Goal: Task Accomplishment & Management: Manage account settings

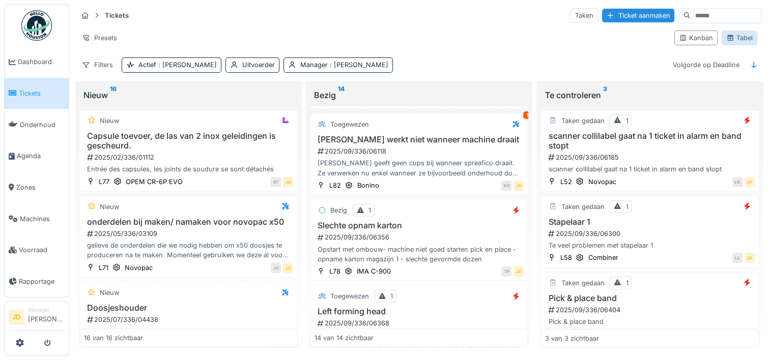
click at [735, 33] on div "Tabel" at bounding box center [739, 38] width 26 height 10
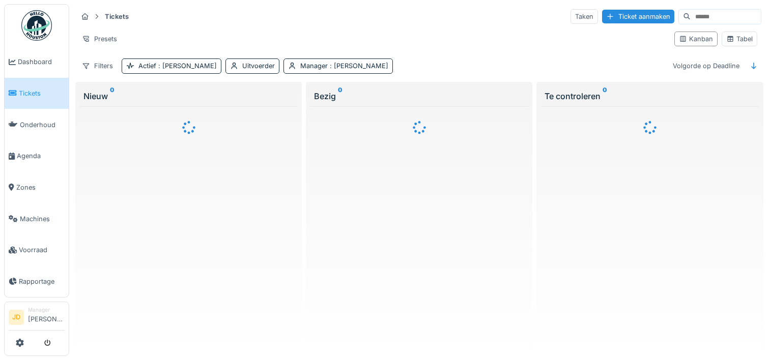
scroll to position [8, 0]
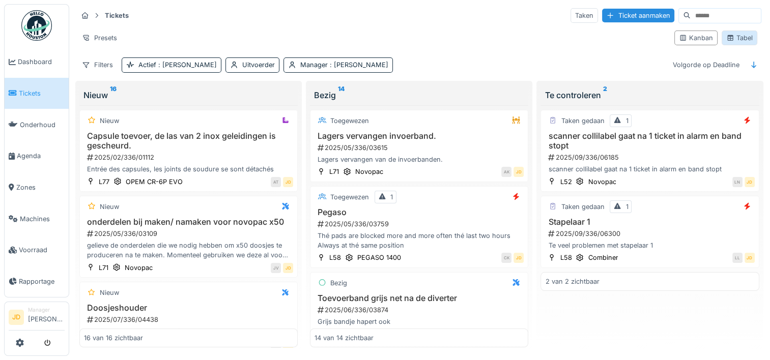
click at [721, 35] on div "Tabel" at bounding box center [739, 38] width 36 height 15
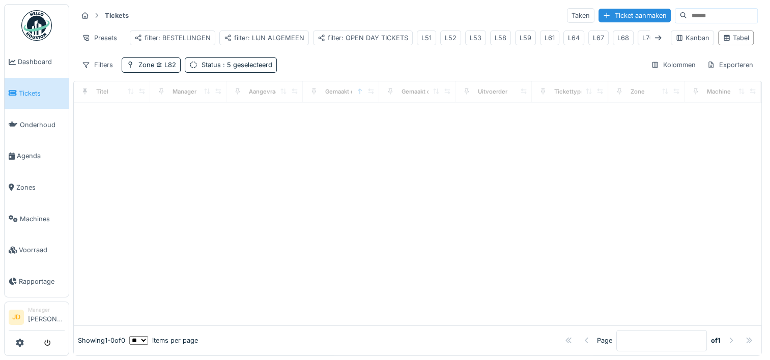
click at [722, 35] on div "Tabel" at bounding box center [735, 38] width 26 height 10
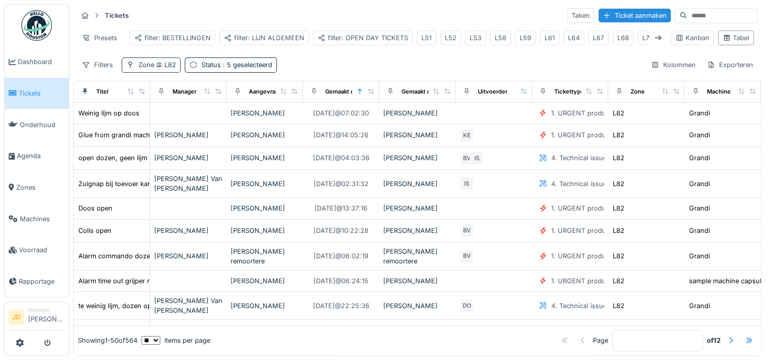
click at [159, 63] on icon at bounding box center [160, 64] width 6 height 5
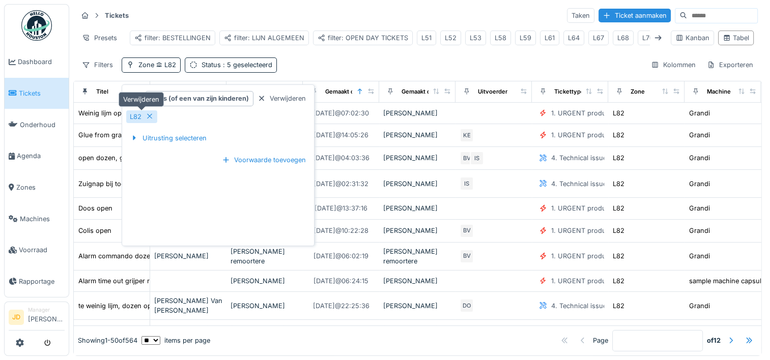
click at [152, 112] on div at bounding box center [150, 117] width 8 height 10
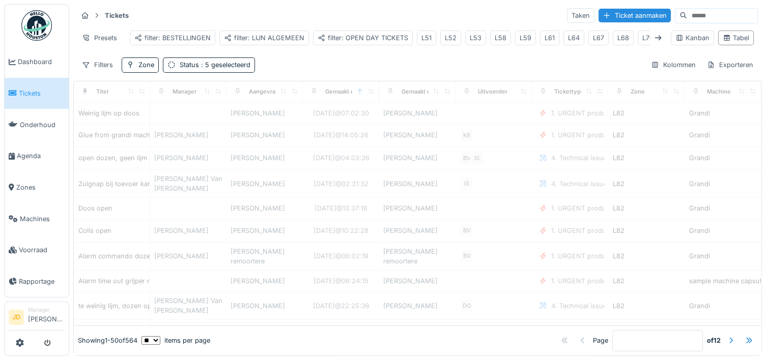
click at [310, 57] on div "Filters Zone Status : 5 geselecteerd Kolommen Exporteren" at bounding box center [417, 64] width 680 height 15
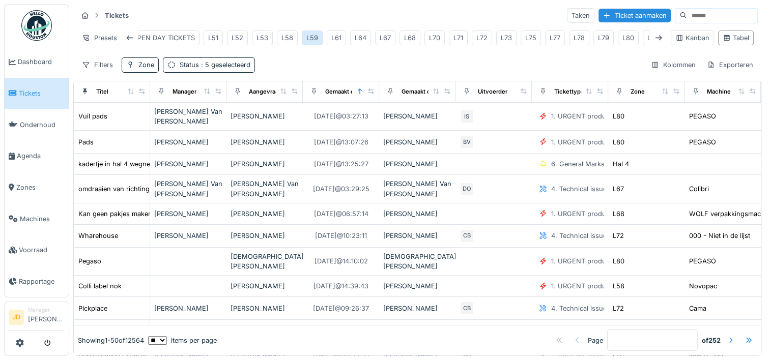
scroll to position [0, 238]
click at [274, 33] on div "L58" at bounding box center [275, 38] width 12 height 10
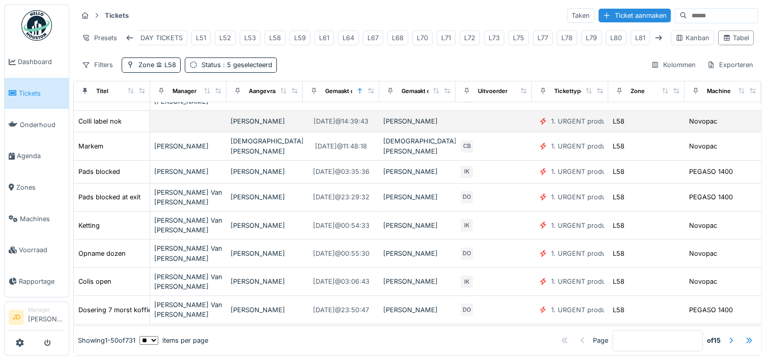
scroll to position [0, 0]
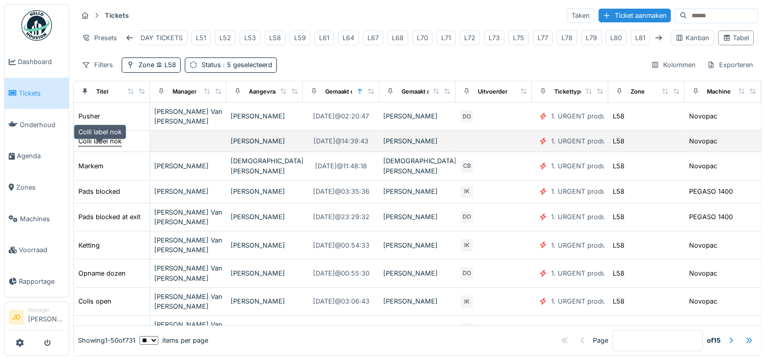
click at [114, 144] on div "Colli label nok" at bounding box center [99, 141] width 43 height 10
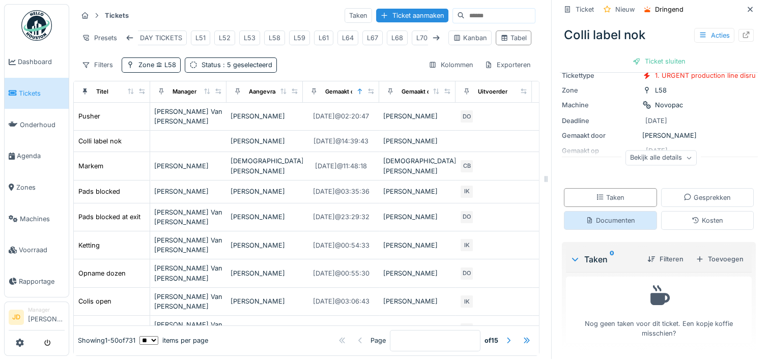
click at [608, 216] on div "Documenten" at bounding box center [610, 221] width 49 height 10
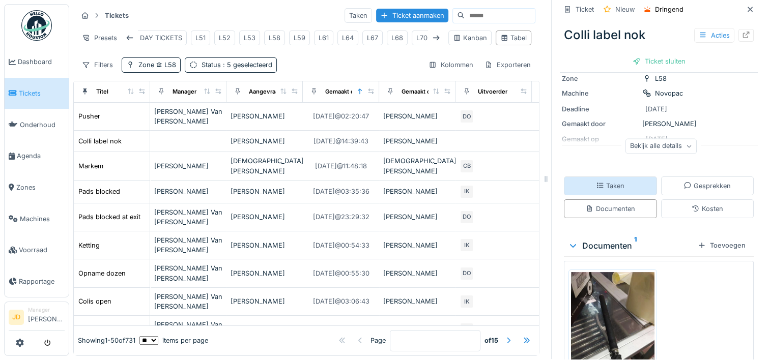
click at [600, 182] on div "Taken" at bounding box center [610, 186] width 28 height 10
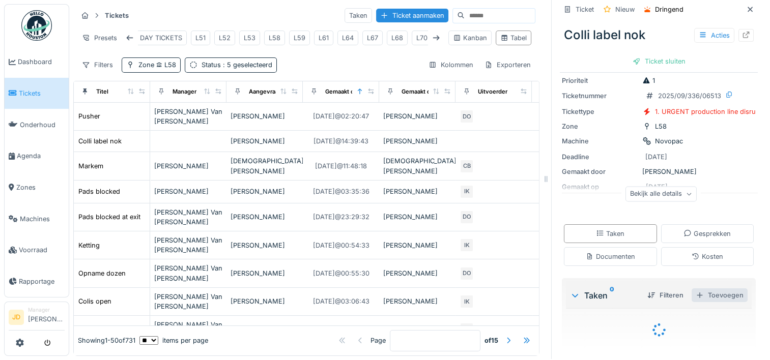
click at [695, 288] on div "Toevoegen" at bounding box center [719, 295] width 56 height 14
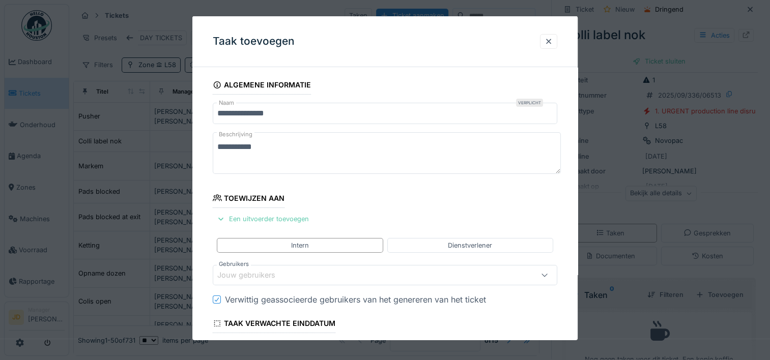
click at [250, 224] on div "Een uitvoerder toevoegen" at bounding box center [263, 219] width 100 height 14
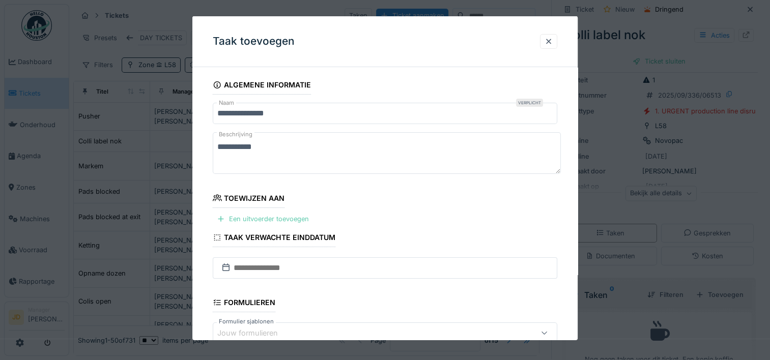
click at [242, 218] on div "Een uitvoerder toevoegen" at bounding box center [263, 219] width 100 height 14
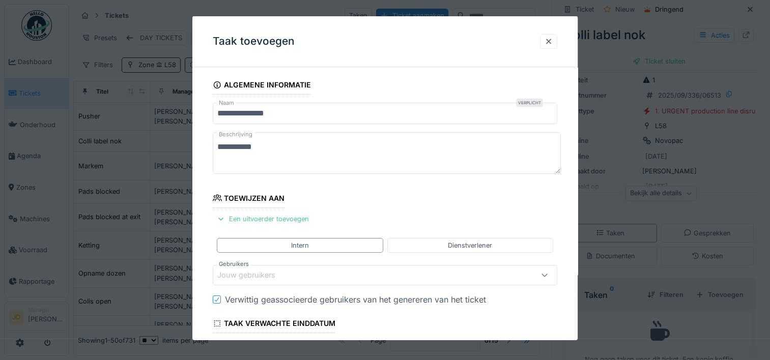
click at [250, 277] on div "Jouw gebruikers" at bounding box center [253, 275] width 72 height 11
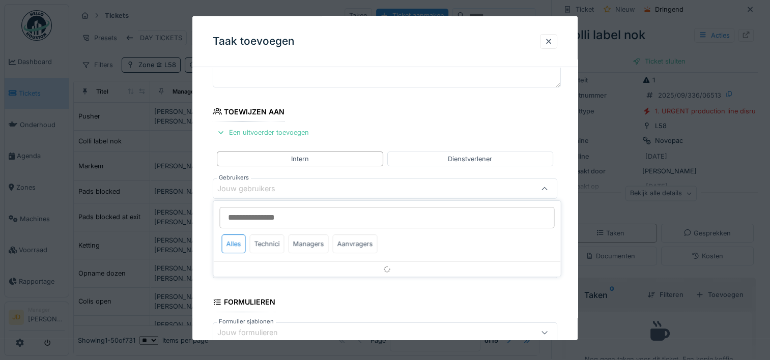
scroll to position [96, 0]
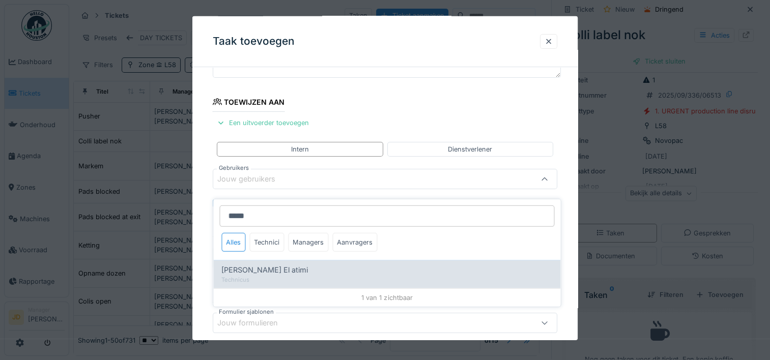
type input "*****"
click at [248, 265] on span "Karim El atimi" at bounding box center [264, 270] width 86 height 11
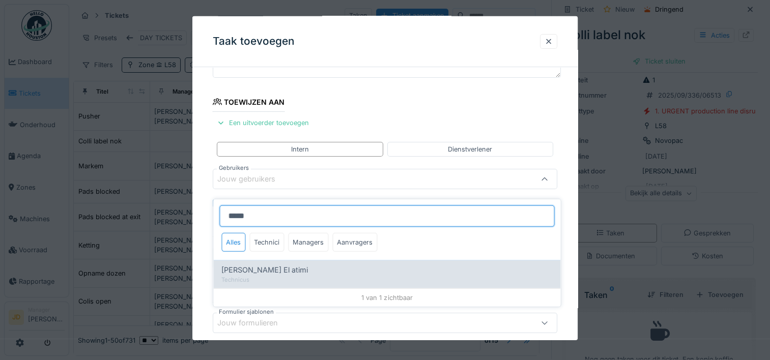
type input "****"
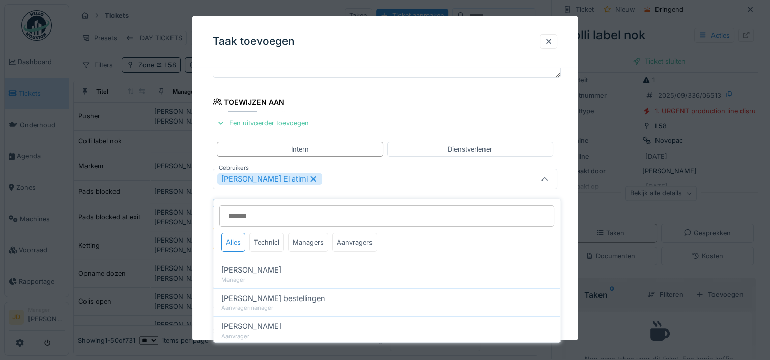
click at [545, 181] on icon at bounding box center [544, 179] width 8 height 7
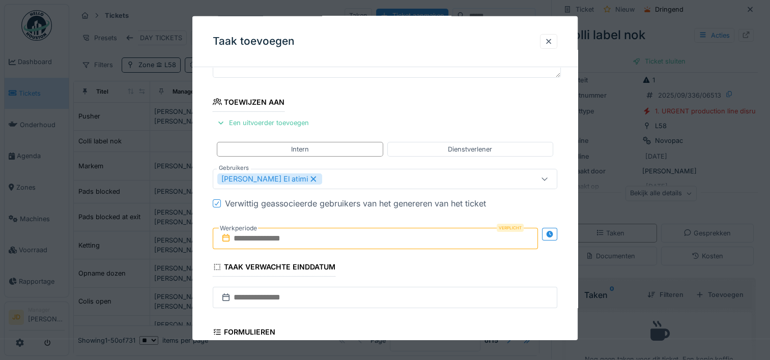
click at [266, 235] on input "text" at bounding box center [375, 238] width 325 height 21
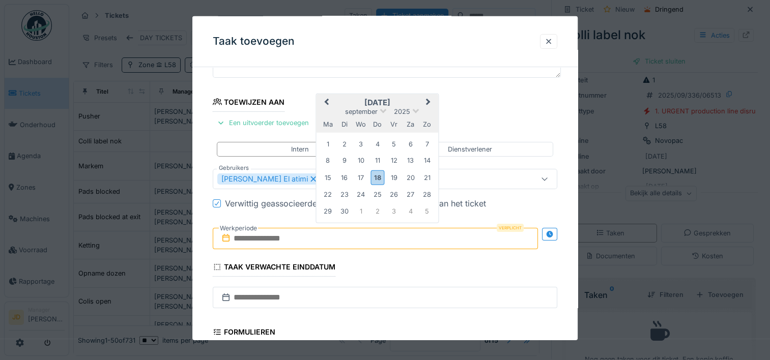
click at [405, 98] on h2 "september 2025" at bounding box center [377, 102] width 122 height 9
drag, startPoint x: 405, startPoint y: 97, endPoint x: 378, endPoint y: 177, distance: 84.8
click at [378, 177] on div "18" at bounding box center [377, 177] width 14 height 15
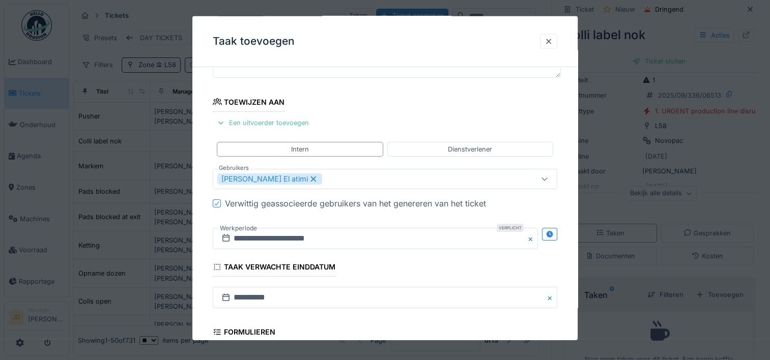
scroll to position [254, 0]
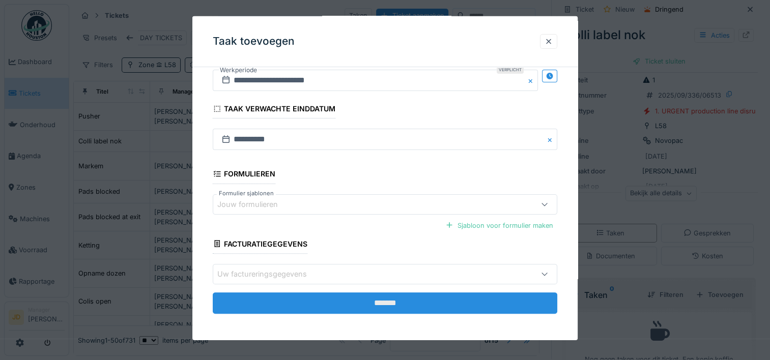
click at [400, 307] on input "*******" at bounding box center [385, 303] width 344 height 21
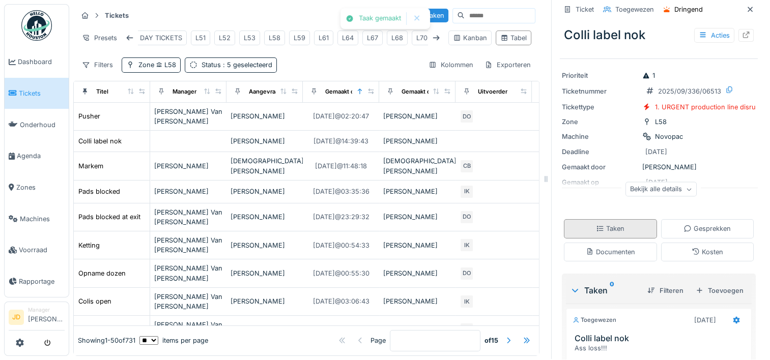
scroll to position [0, 0]
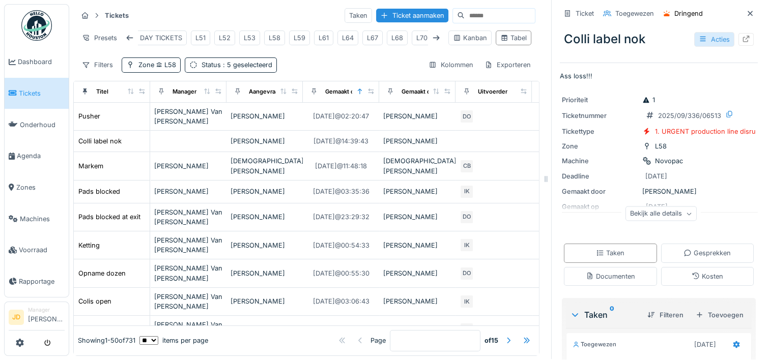
click at [700, 37] on icon at bounding box center [703, 39] width 6 height 5
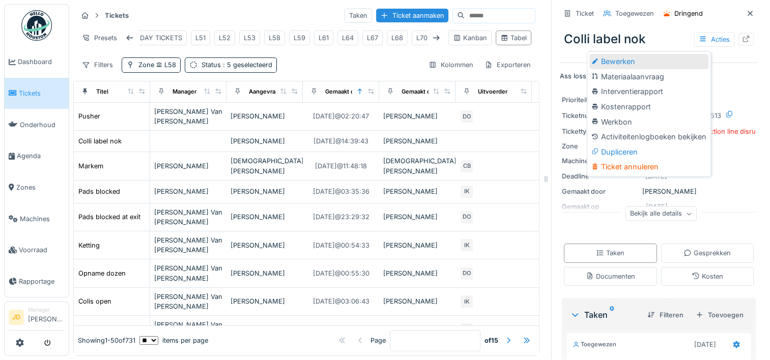
click at [659, 54] on div "Bewerken" at bounding box center [648, 61] width 119 height 15
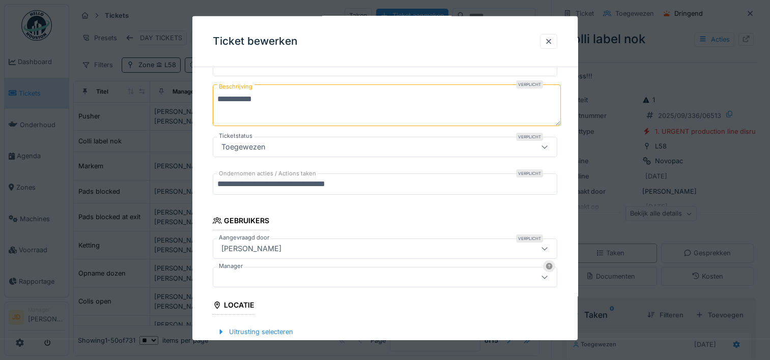
click at [317, 280] on div at bounding box center [364, 277] width 294 height 11
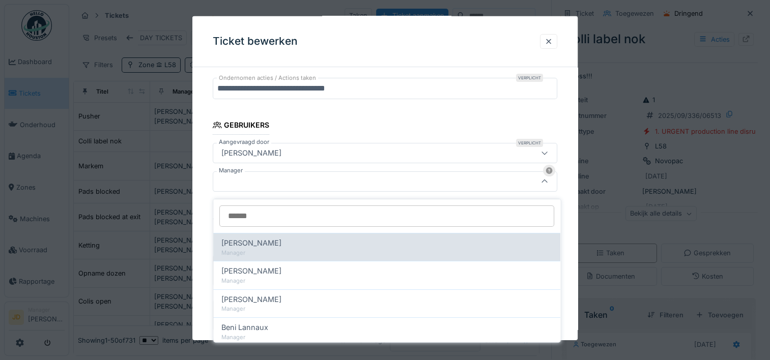
scroll to position [206, 0]
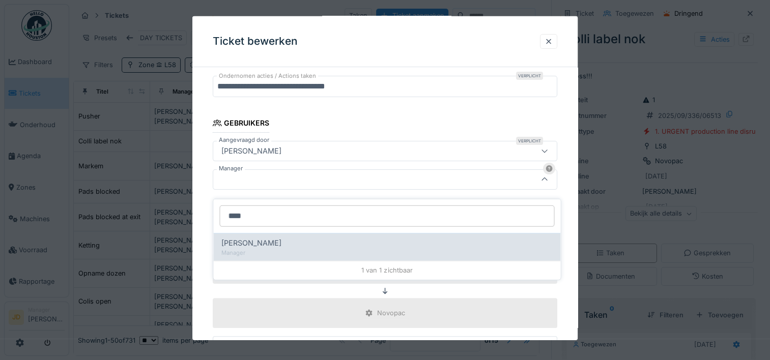
type input "****"
click at [321, 238] on div "[PERSON_NAME]" at bounding box center [386, 243] width 331 height 11
type input "****"
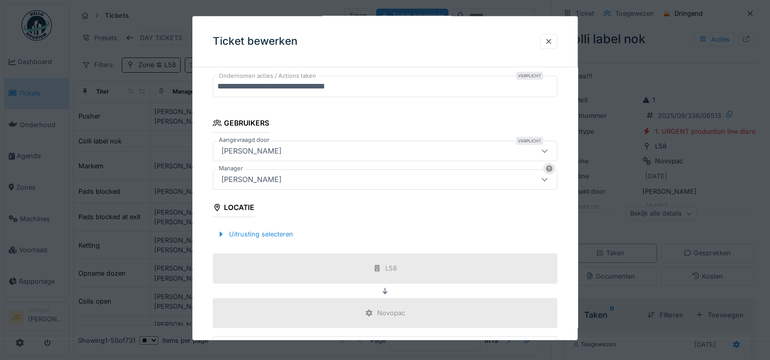
scroll to position [357, 0]
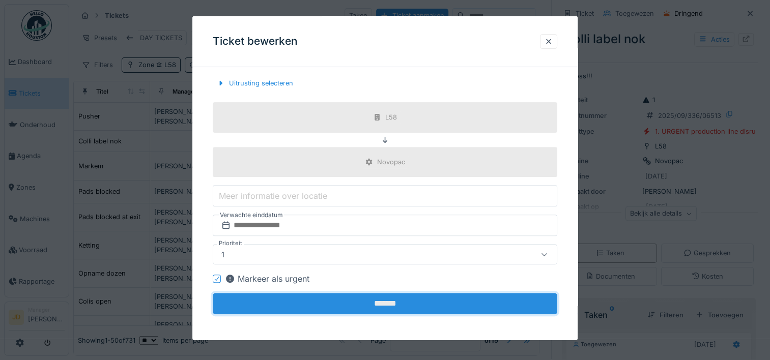
click at [403, 306] on input "*******" at bounding box center [385, 303] width 344 height 21
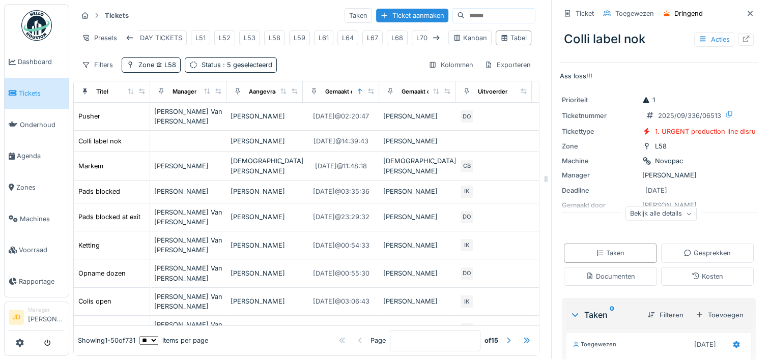
scroll to position [116, 0]
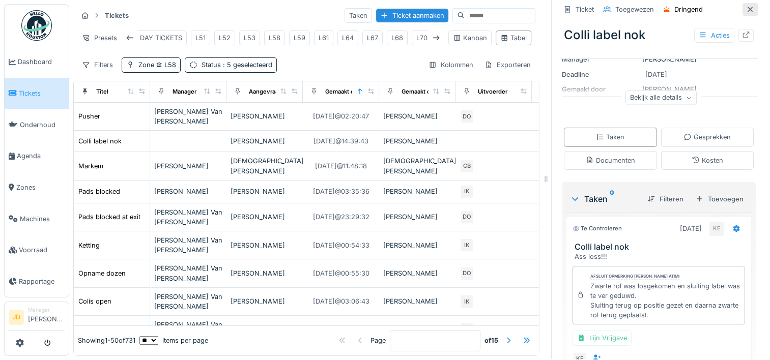
click at [747, 7] on icon at bounding box center [749, 9] width 5 height 5
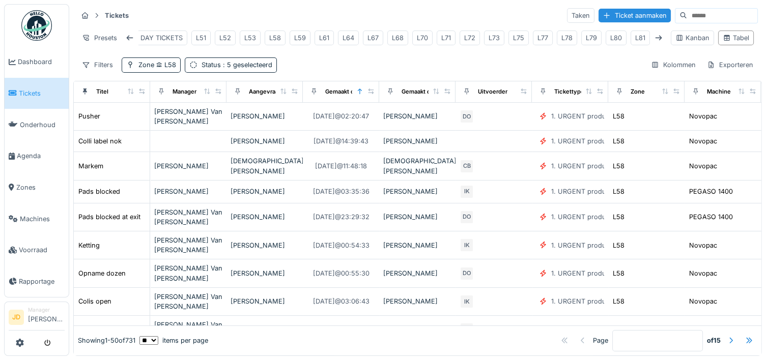
click at [14, 79] on link "Tickets" at bounding box center [37, 94] width 64 height 32
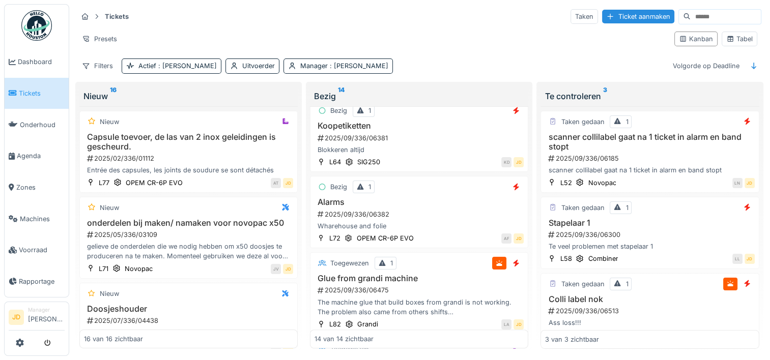
scroll to position [763, 0]
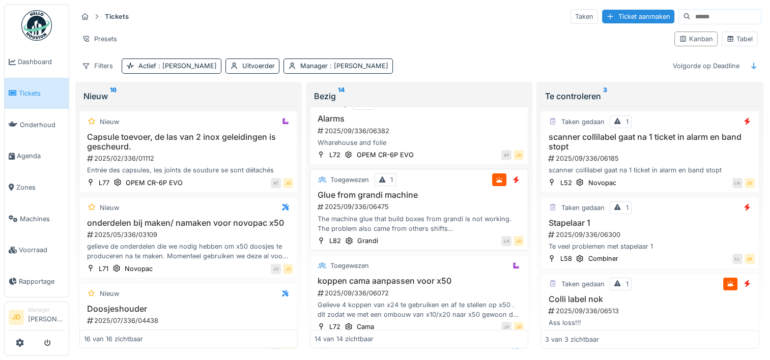
click at [445, 202] on div "2025/09/336/06475" at bounding box center [419, 207] width 207 height 10
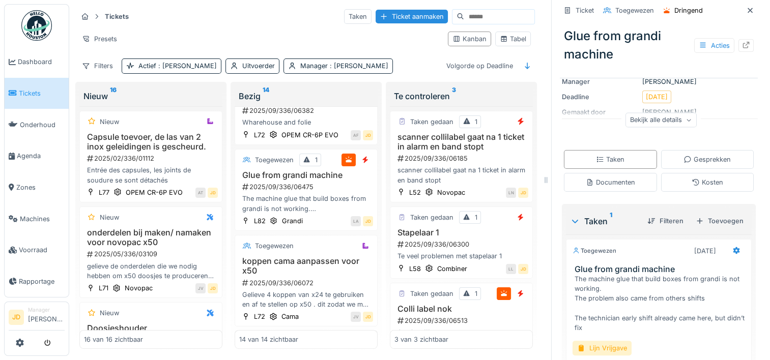
scroll to position [232, 0]
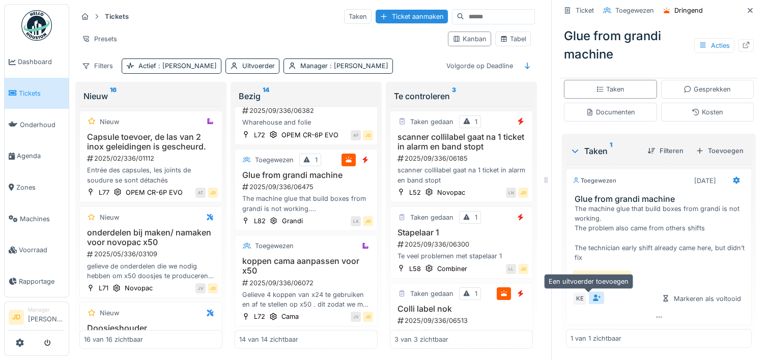
click at [593, 299] on icon at bounding box center [597, 298] width 8 height 7
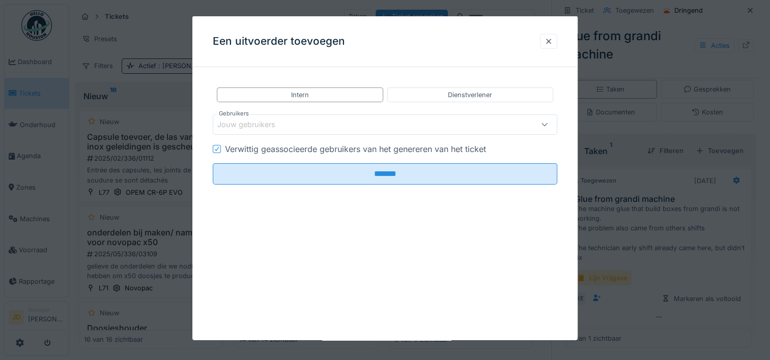
click at [269, 124] on div "Jouw gebruikers" at bounding box center [253, 124] width 72 height 11
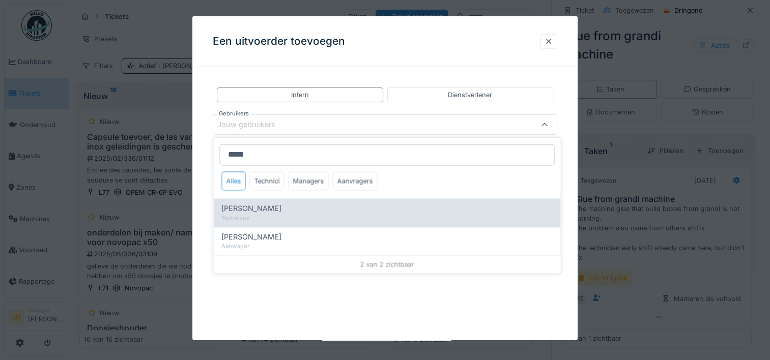
type input "*****"
click at [258, 205] on span "Stijn Van buggenhout" at bounding box center [251, 209] width 60 height 11
type input "****"
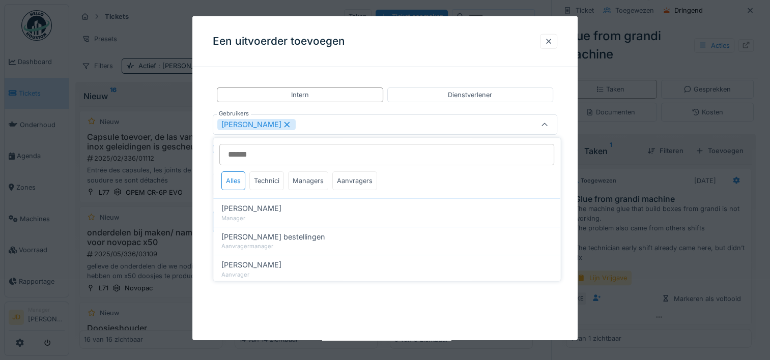
click at [539, 124] on div at bounding box center [544, 124] width 24 height 19
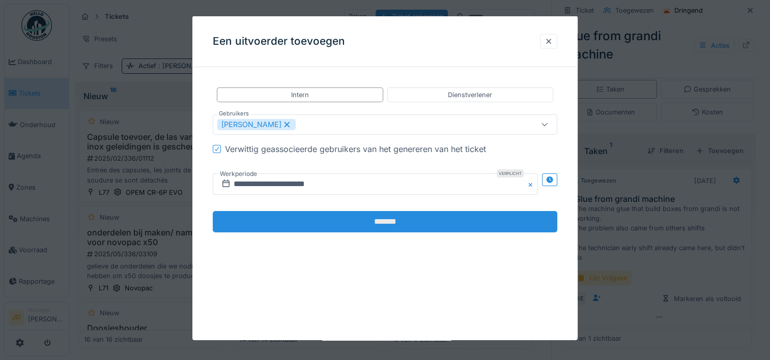
click at [309, 228] on input "*******" at bounding box center [385, 221] width 344 height 21
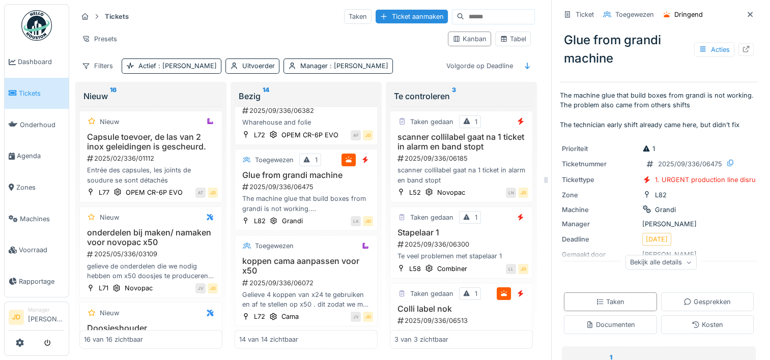
scroll to position [0, 0]
click at [746, 15] on icon at bounding box center [750, 14] width 8 height 7
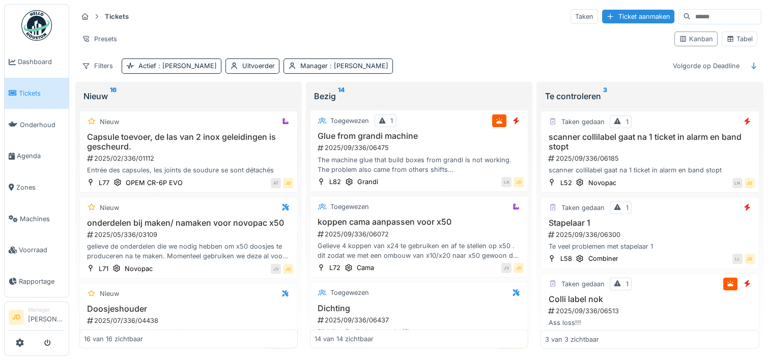
scroll to position [763, 0]
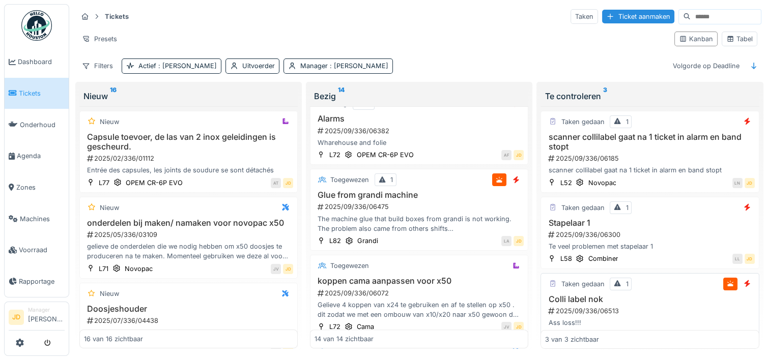
click at [647, 306] on div "2025/09/336/06513" at bounding box center [650, 311] width 207 height 10
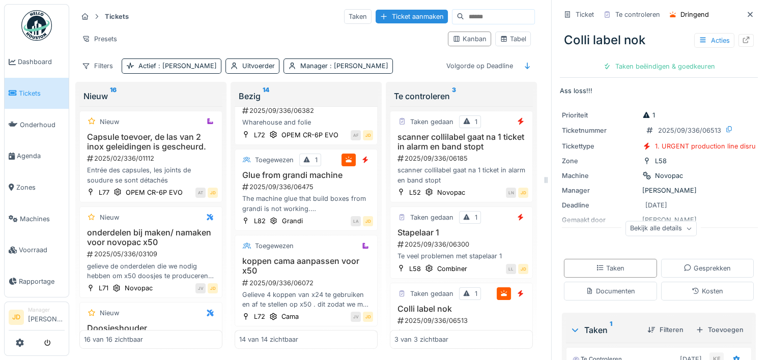
scroll to position [191, 0]
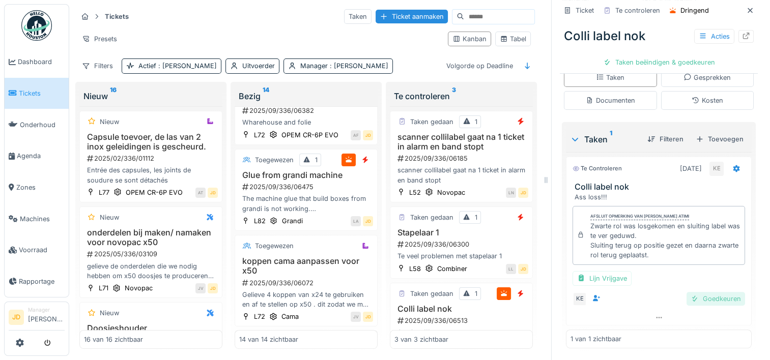
click at [698, 301] on div "Goedkeuren" at bounding box center [715, 299] width 59 height 14
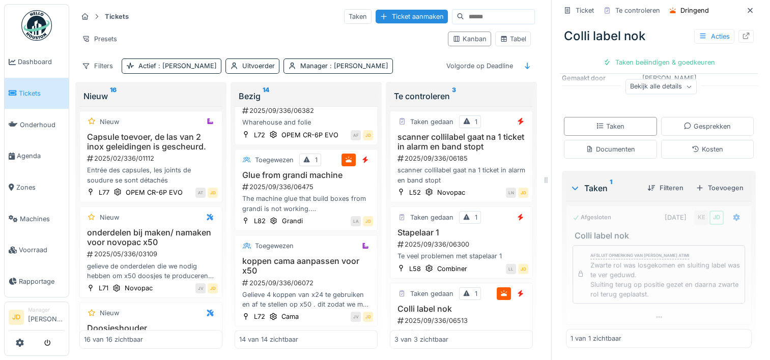
scroll to position [142, 0]
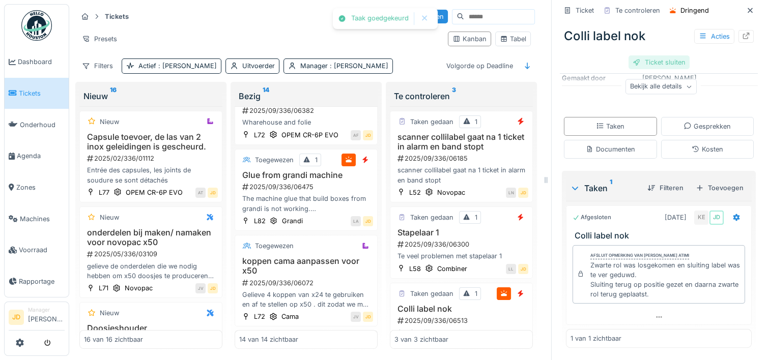
click at [651, 61] on div "Ticket sluiten" at bounding box center [658, 62] width 61 height 14
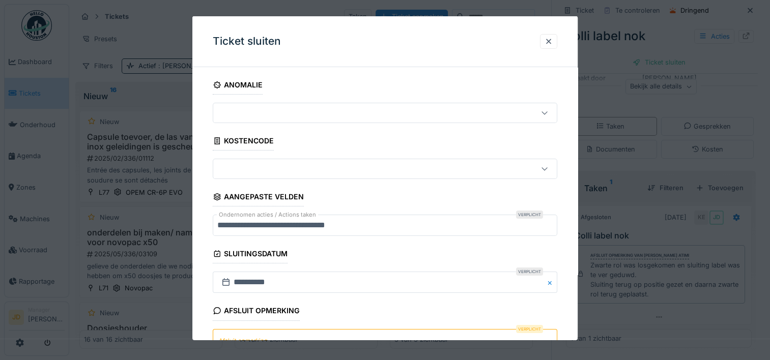
scroll to position [89, 0]
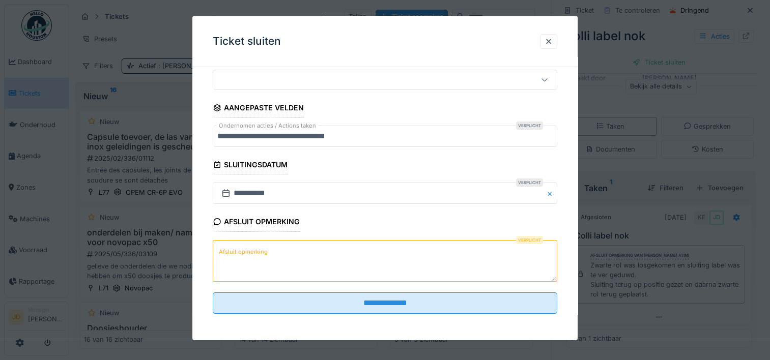
click at [352, 263] on textarea "Afsluit opmerking" at bounding box center [385, 261] width 344 height 42
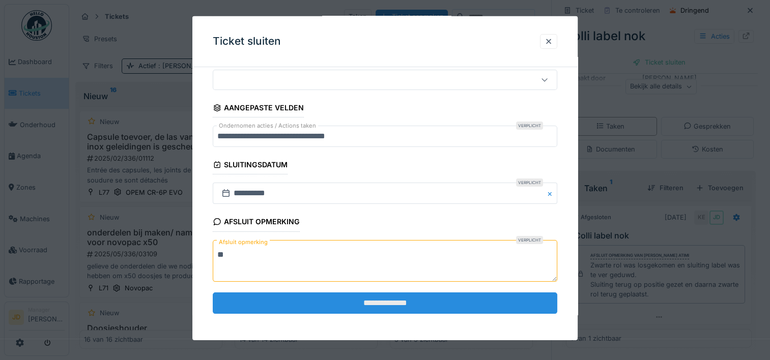
type textarea "**"
click at [359, 295] on input "**********" at bounding box center [385, 303] width 344 height 21
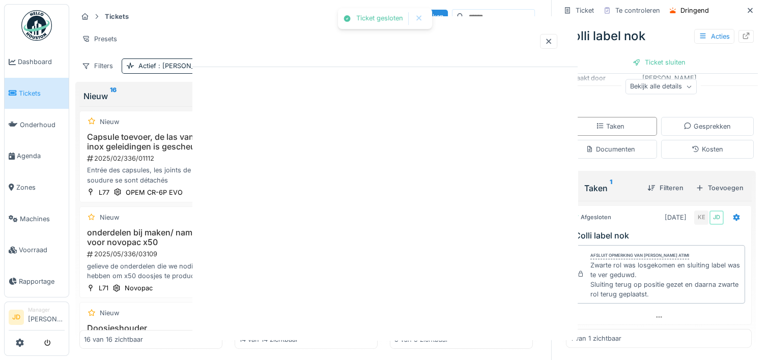
scroll to position [0, 0]
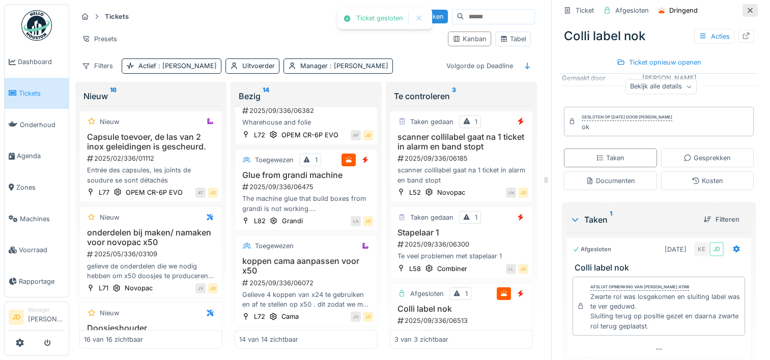
click at [746, 10] on icon at bounding box center [750, 10] width 8 height 7
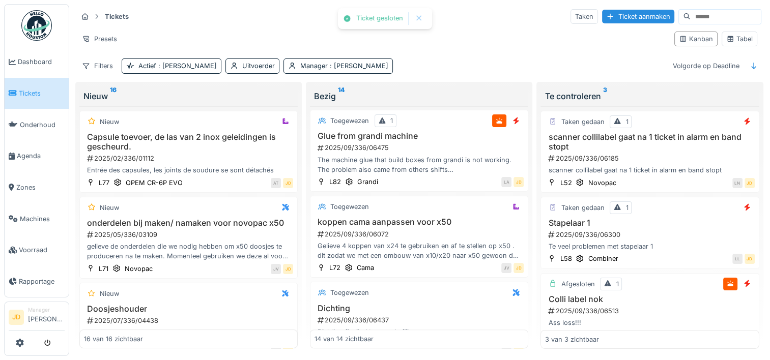
scroll to position [763, 0]
